Goal: Transaction & Acquisition: Book appointment/travel/reservation

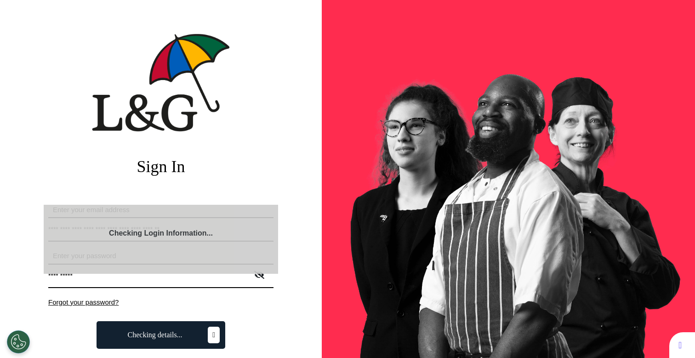
select select "**"
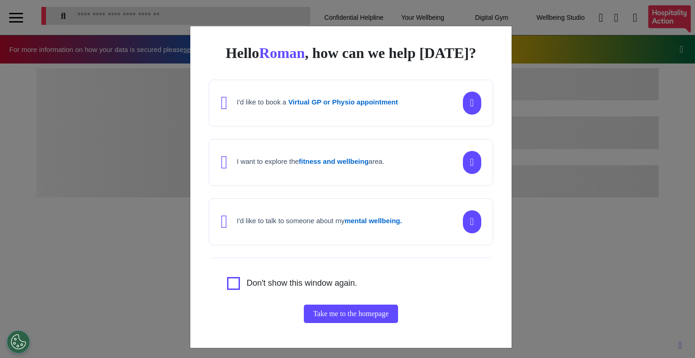
scroll to position [0, 347]
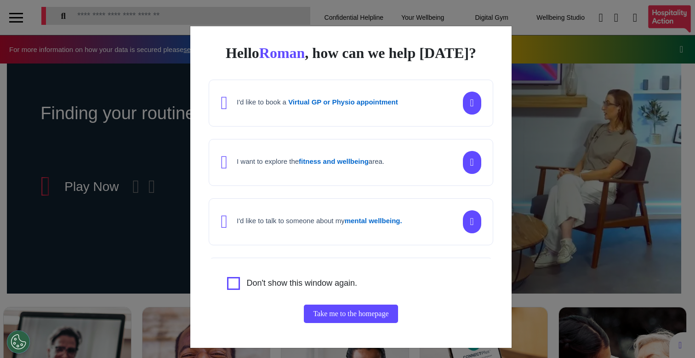
click at [390, 315] on button "Take me to the homepage" at bounding box center [351, 313] width 94 height 18
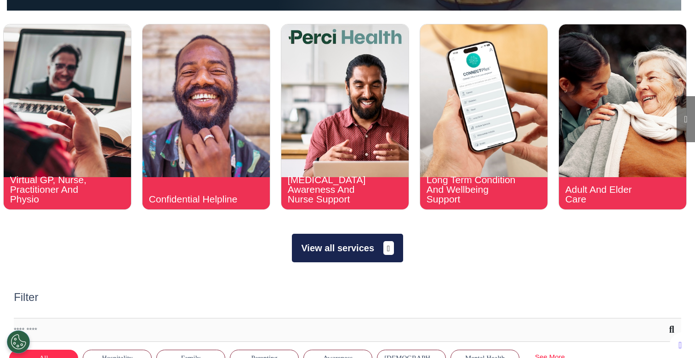
click at [336, 246] on button "View all services" at bounding box center [347, 248] width 111 height 29
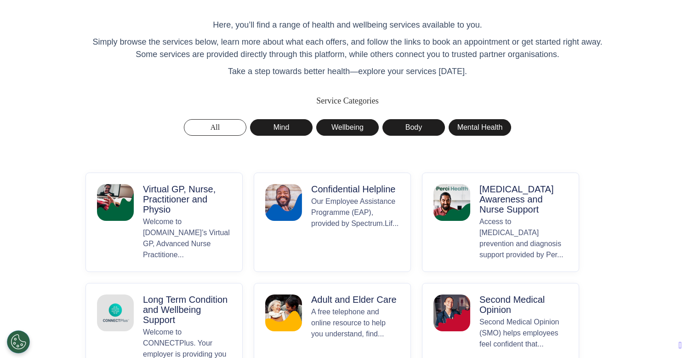
click at [203, 217] on p "Welcome to [DOMAIN_NAME]’s Virtual GP, Advanced Nurse Practitione..." at bounding box center [187, 238] width 88 height 44
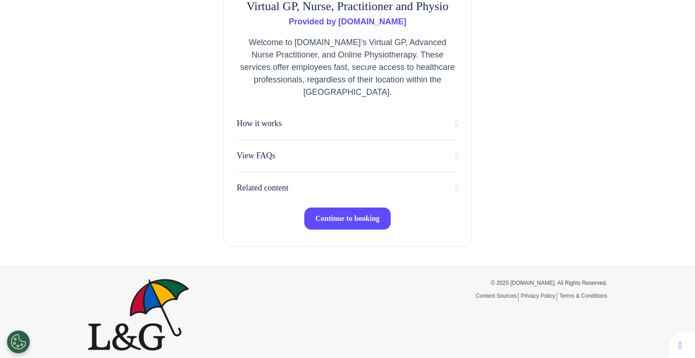
click at [330, 218] on span "Continue to booking" at bounding box center [347, 218] width 64 height 8
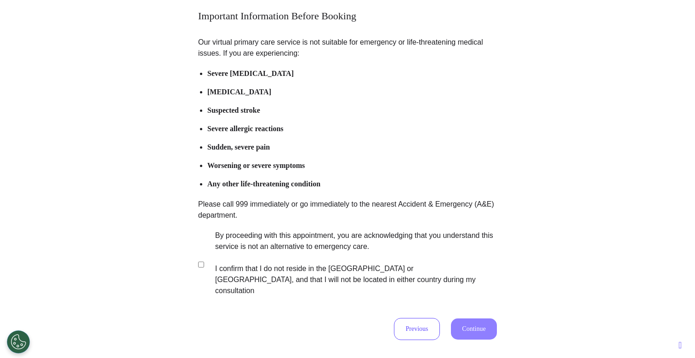
scroll to position [120, 0]
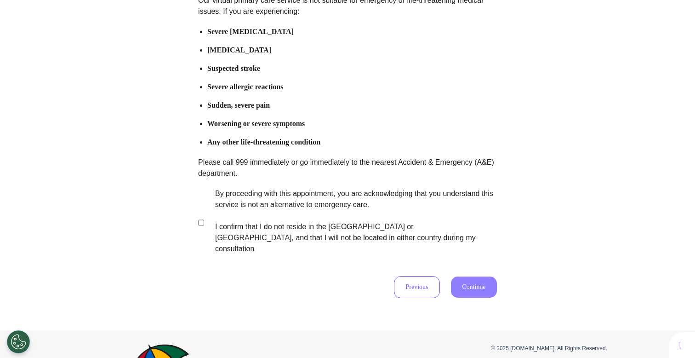
click at [306, 201] on label "By proceeding with this appointment, you are acknowledging that you understand …" at bounding box center [350, 221] width 288 height 66
click at [469, 276] on button "Continue" at bounding box center [474, 286] width 46 height 21
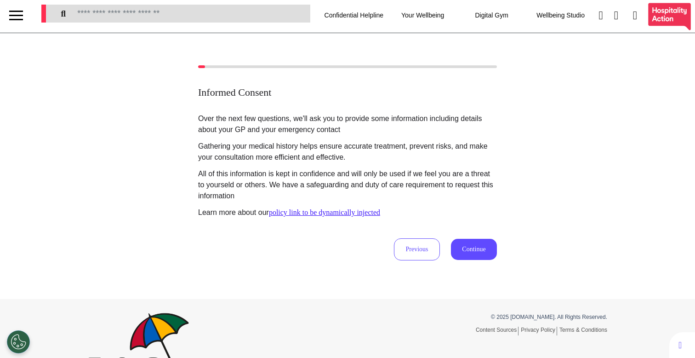
scroll to position [0, 0]
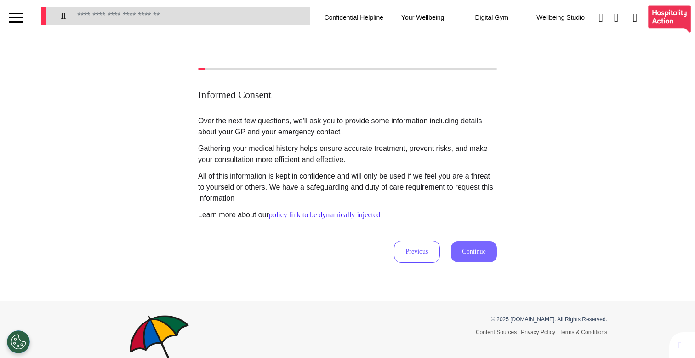
click at [460, 254] on button "Continue" at bounding box center [474, 251] width 46 height 21
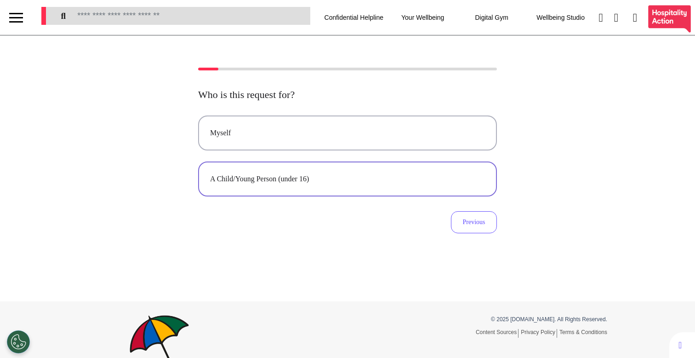
click at [303, 184] on div "A Child/Young Person (under 16)" at bounding box center [347, 178] width 275 height 11
click at [285, 246] on div "Who is this request for? Myself A Child/Young Person (under 16) Previous" at bounding box center [347, 168] width 695 height 266
select select "******"
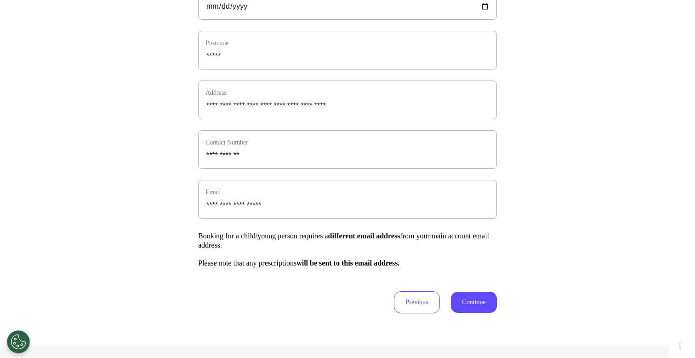
scroll to position [344, 0]
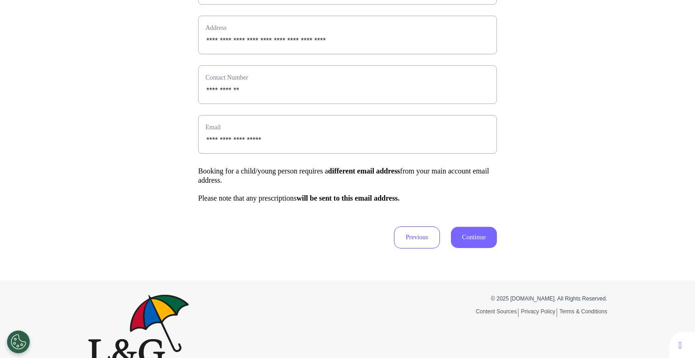
click at [490, 248] on button "Continue" at bounding box center [474, 237] width 46 height 21
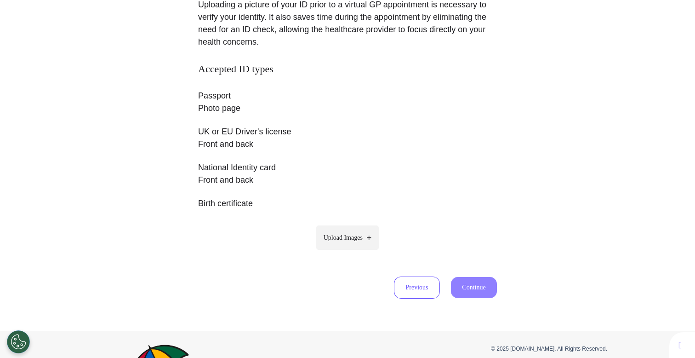
scroll to position [129, 0]
click at [346, 242] on span "Upload Images" at bounding box center [343, 238] width 39 height 10
click at [346, 252] on input "Upload Images" at bounding box center [347, 257] width 87 height 10
type input "**********"
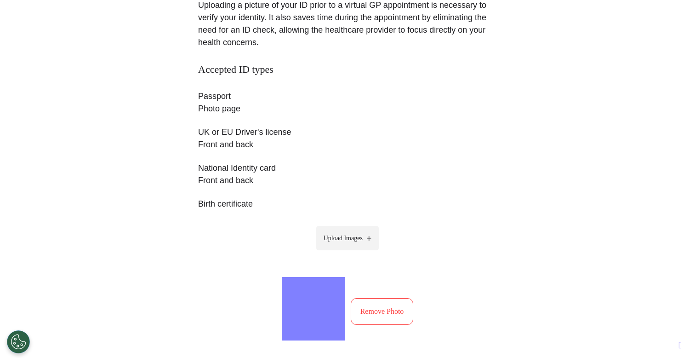
scroll to position [285, 0]
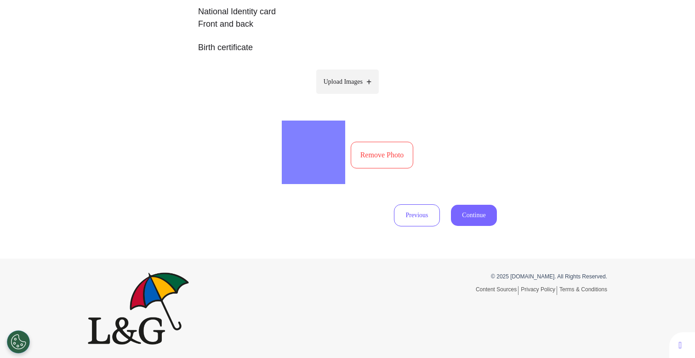
click at [477, 219] on button "Continue" at bounding box center [474, 215] width 46 height 21
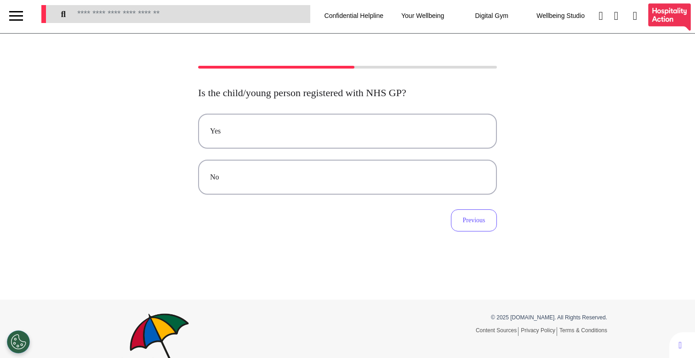
scroll to position [0, 0]
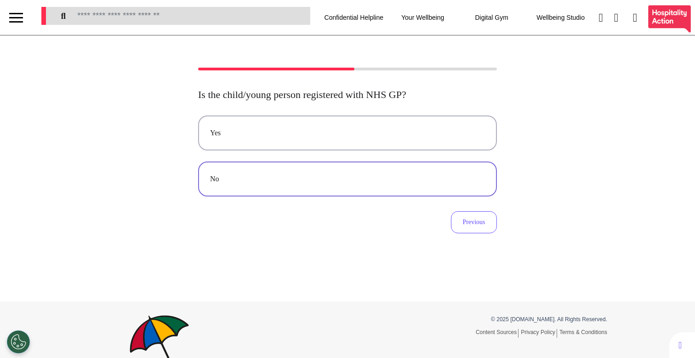
click at [418, 176] on div "No" at bounding box center [347, 178] width 275 height 11
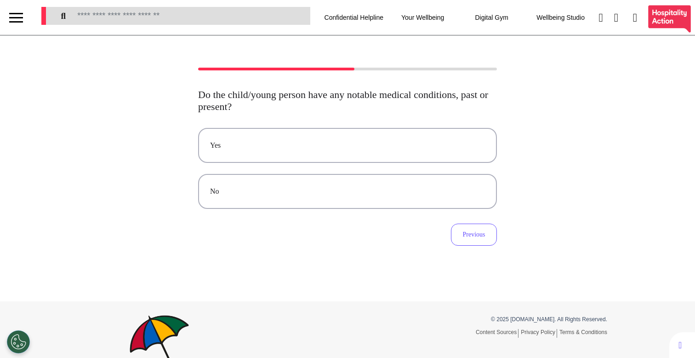
click at [418, 176] on button "No" at bounding box center [347, 191] width 299 height 35
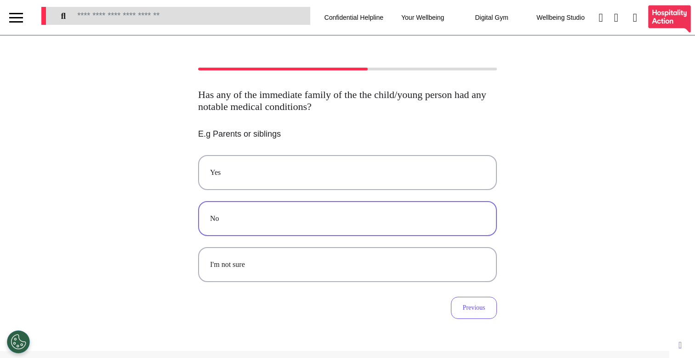
click at [380, 217] on div "No" at bounding box center [347, 218] width 275 height 11
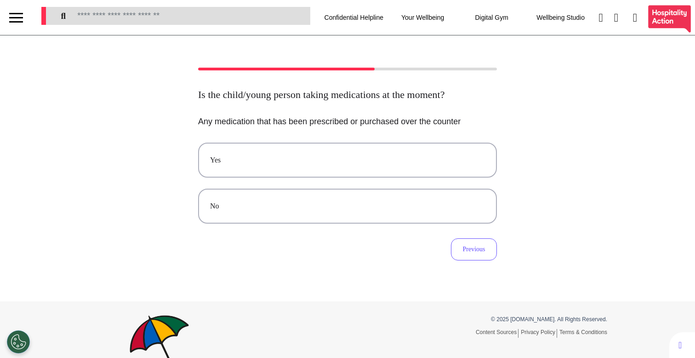
click at [380, 212] on div "No" at bounding box center [347, 206] width 275 height 11
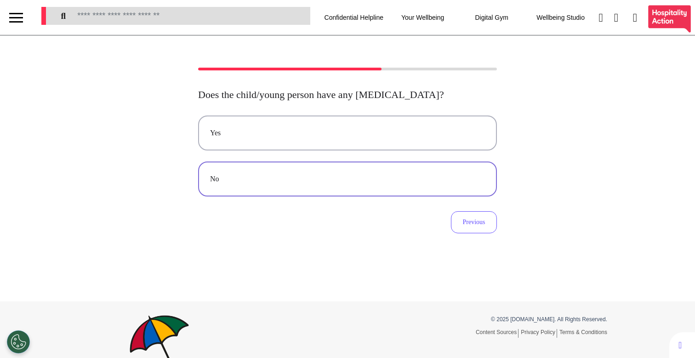
click at [353, 187] on button "No" at bounding box center [347, 178] width 299 height 35
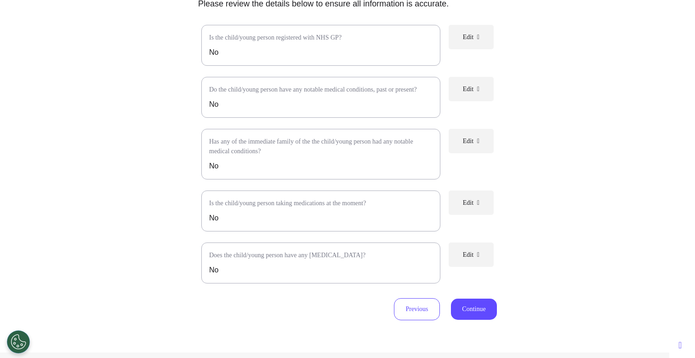
scroll to position [222, 0]
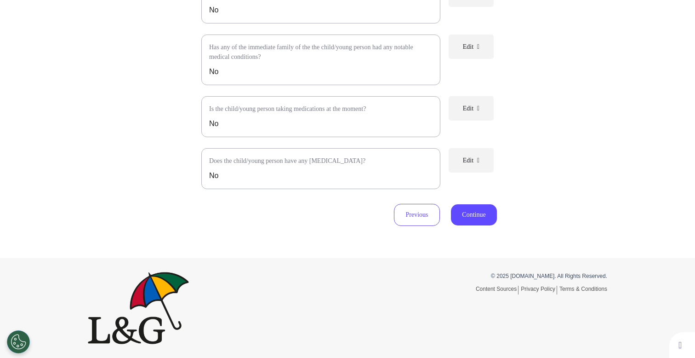
click at [475, 212] on button "Continue" at bounding box center [474, 214] width 46 height 21
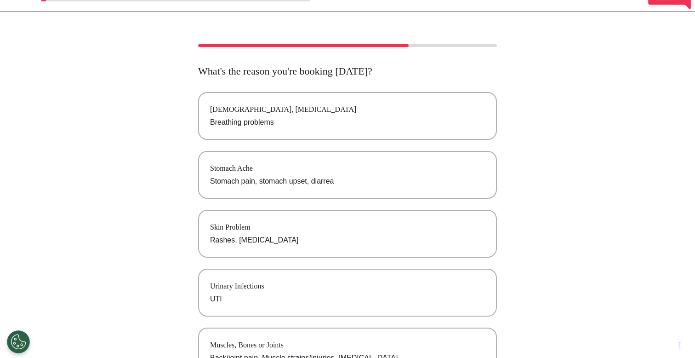
scroll to position [0, 0]
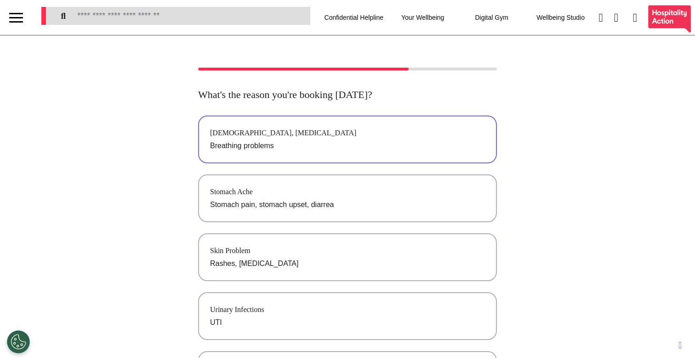
click at [345, 155] on button "[DEMOGRAPHIC_DATA], [MEDICAL_DATA] Breathing problems" at bounding box center [347, 139] width 299 height 48
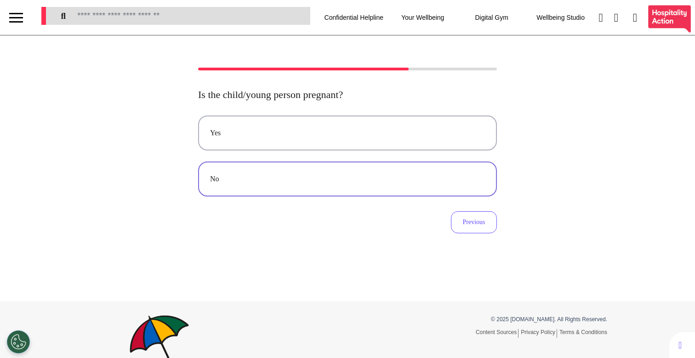
click at [385, 174] on div "No" at bounding box center [347, 178] width 275 height 11
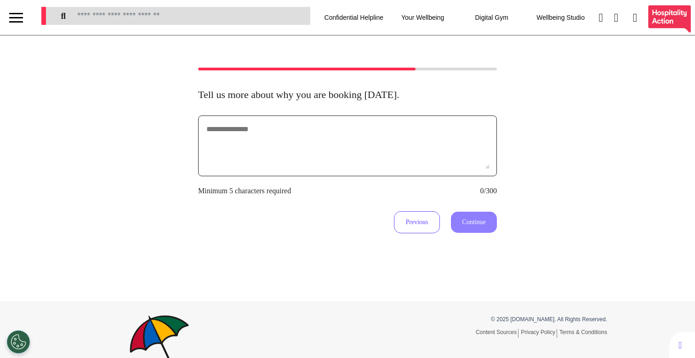
click at [369, 161] on textarea at bounding box center [348, 146] width 284 height 46
type textarea "**********"
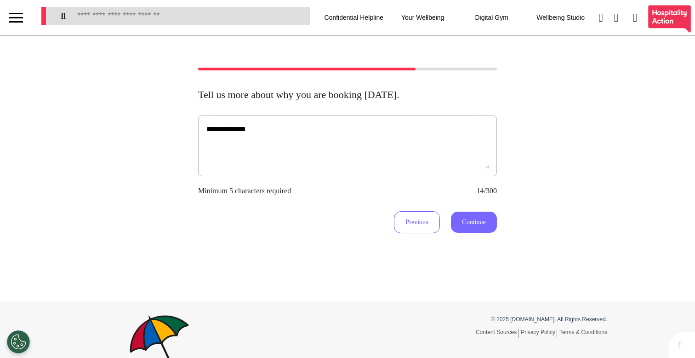
click at [459, 218] on button "Continue" at bounding box center [474, 222] width 46 height 21
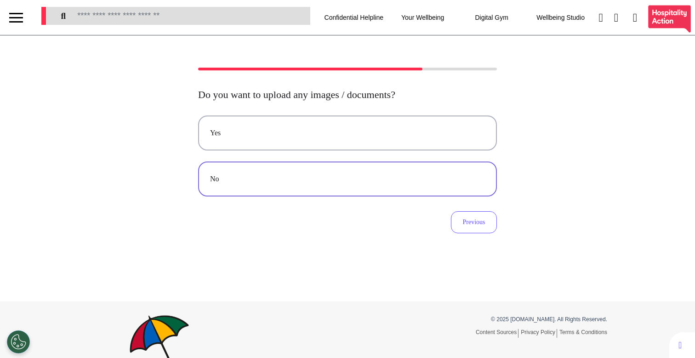
click at [368, 169] on button "No" at bounding box center [347, 178] width 299 height 35
click at [350, 133] on div "Video" at bounding box center [347, 132] width 275 height 11
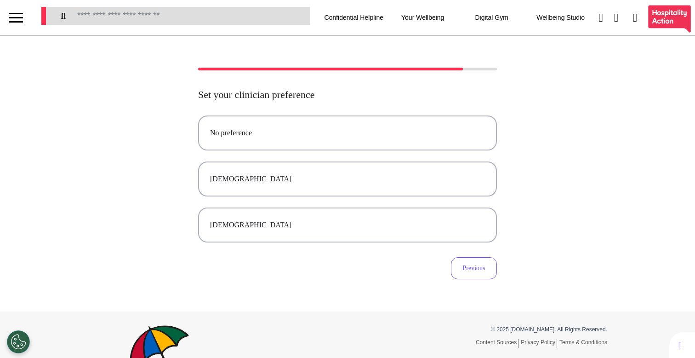
click at [350, 133] on div "No preference" at bounding box center [347, 132] width 275 height 11
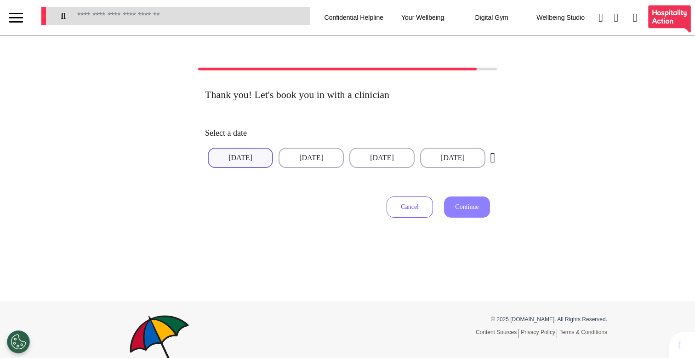
click at [246, 157] on button "[DATE]" at bounding box center [240, 158] width 65 height 20
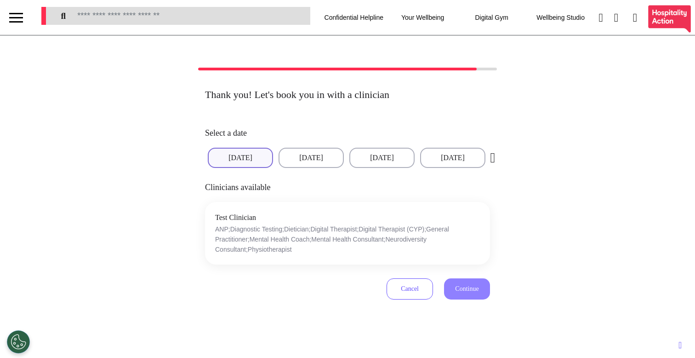
click at [368, 146] on div "Select a date [DATE] [DATE] [DATE] [DATE] [DATE] [DATE] [DATE] [DATE] [DATE] [D…" at bounding box center [347, 148] width 285 height 58
click at [363, 151] on button "[DATE]" at bounding box center [381, 158] width 65 height 20
click at [469, 151] on button "[DATE]" at bounding box center [452, 158] width 65 height 20
click at [487, 155] on icon "button" at bounding box center [493, 158] width 13 height 14
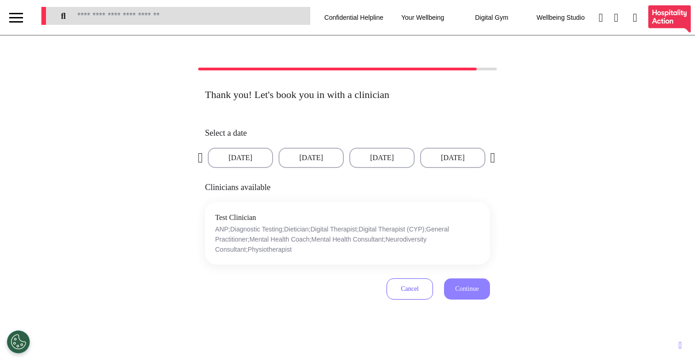
click at [487, 155] on icon "button" at bounding box center [493, 158] width 13 height 14
click at [388, 159] on button "[DATE]" at bounding box center [381, 158] width 65 height 20
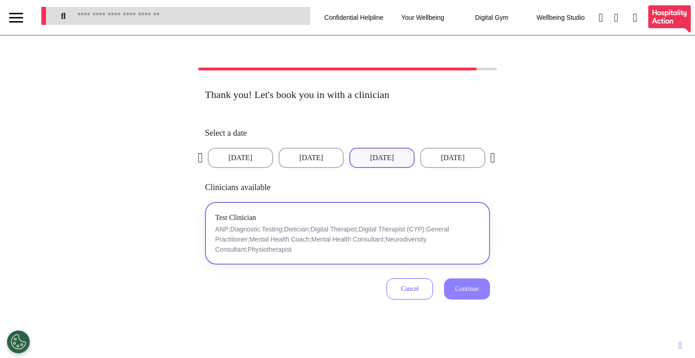
click at [344, 247] on p "ANP;Diagnostic Testing;Dietician;Digital Therapist;Digital Therapist (CYP);Gene…" at bounding box center [347, 239] width 265 height 30
click at [489, 288] on div "Thank you! Let's book you in with a clinician Select a date [DATE] [DATE] [DATE…" at bounding box center [347, 203] width 299 height 229
click at [469, 288] on span "Continue" at bounding box center [466, 288] width 23 height 7
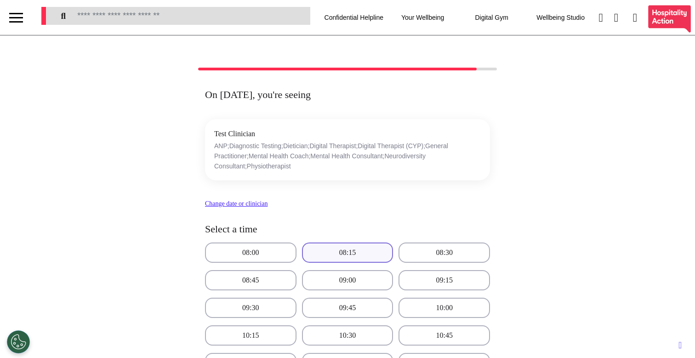
click at [362, 258] on button "08:15" at bounding box center [348, 252] width 92 height 20
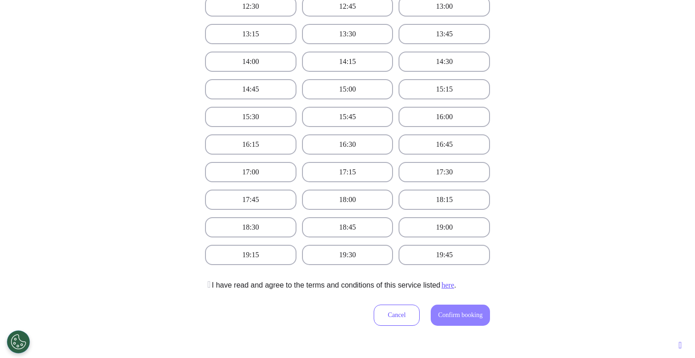
scroll to position [544, 0]
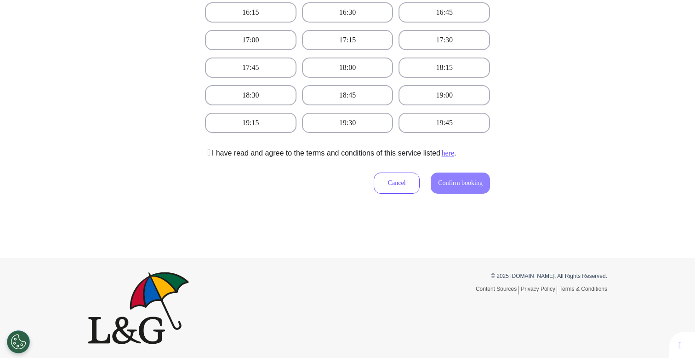
click at [210, 154] on icon at bounding box center [208, 152] width 6 height 9
click at [447, 184] on span "Confirm booking" at bounding box center [460, 182] width 45 height 7
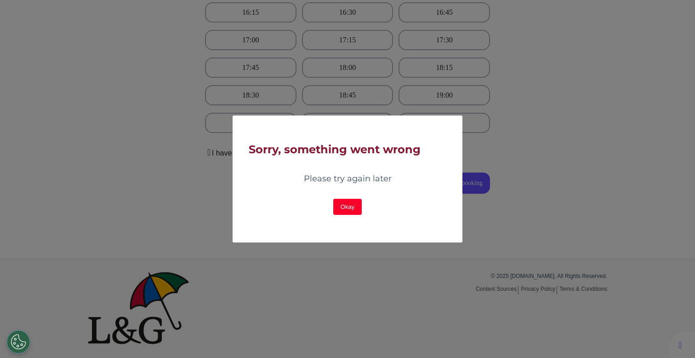
click at [346, 209] on button "Okay" at bounding box center [347, 207] width 29 height 16
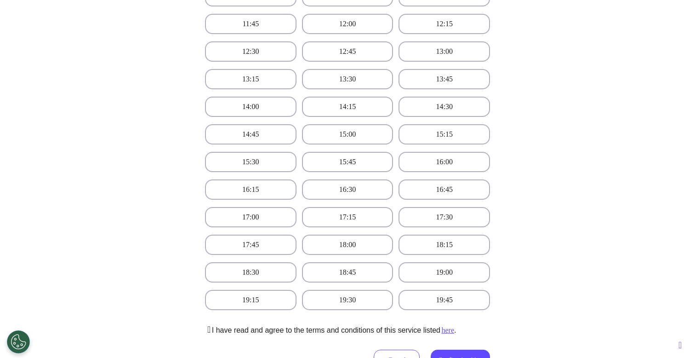
scroll to position [364, 0]
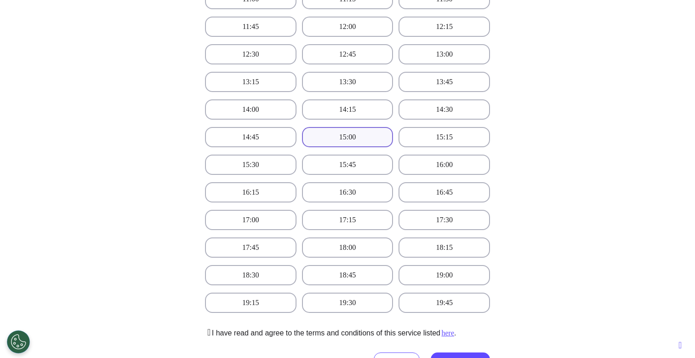
click at [371, 139] on button "15:00" at bounding box center [348, 137] width 92 height 20
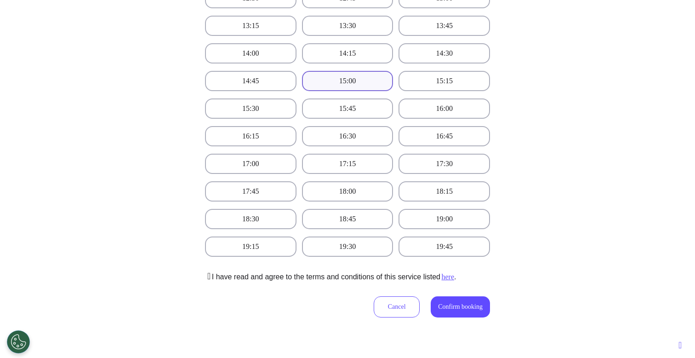
scroll to position [438, 0]
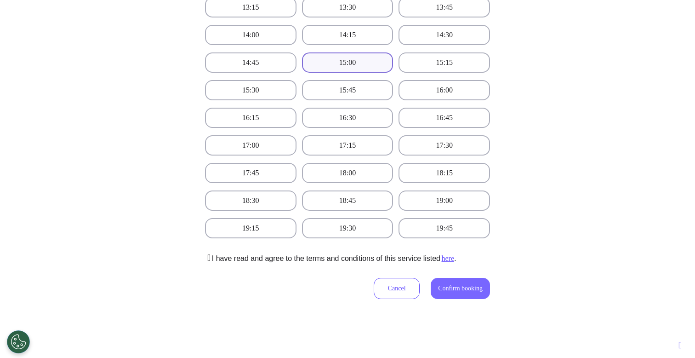
click at [450, 291] on span "Confirm booking" at bounding box center [460, 288] width 45 height 7
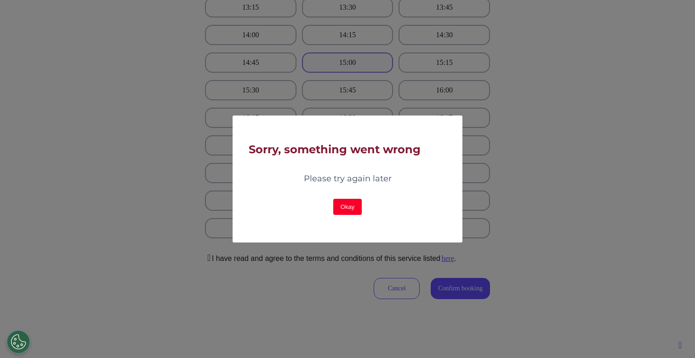
click at [346, 212] on button "Okay" at bounding box center [347, 207] width 29 height 16
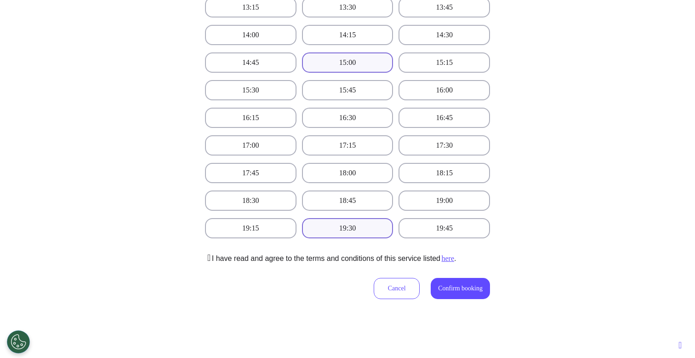
click at [340, 227] on button "19:30" at bounding box center [348, 228] width 92 height 20
click at [467, 292] on span "Confirm booking" at bounding box center [460, 288] width 45 height 7
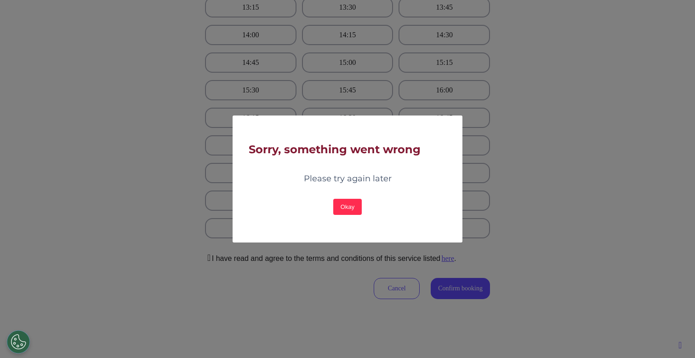
click at [193, 297] on div "Sorry, something went wrong Please try again later Okay OK" at bounding box center [347, 179] width 695 height 358
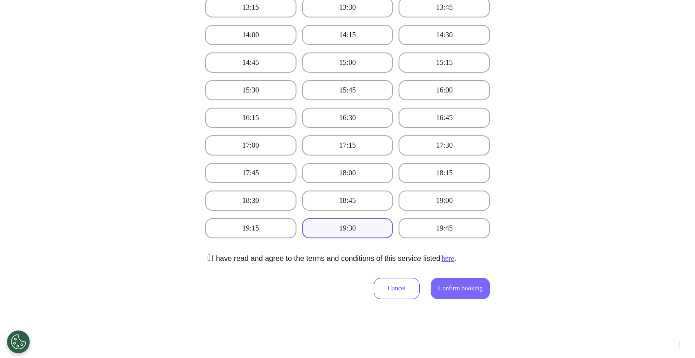
click at [431, 282] on button "Confirm booking" at bounding box center [460, 288] width 59 height 21
